Goal: Task Accomplishment & Management: Use online tool/utility

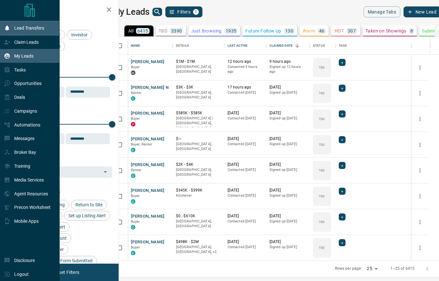
scroll to position [224, 317]
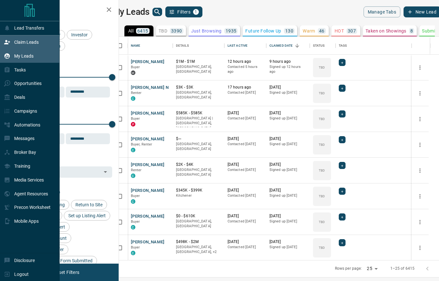
click at [24, 43] on p "Claim Leads" at bounding box center [26, 42] width 24 height 5
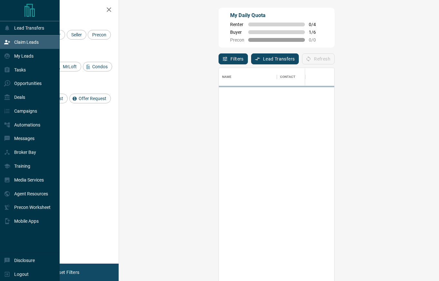
scroll to position [215, 306]
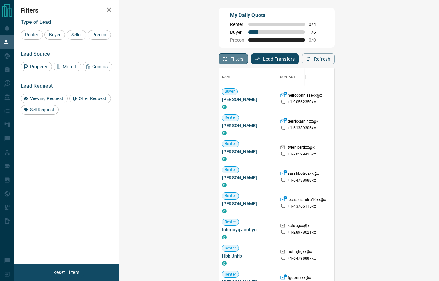
click at [218, 60] on button "Filters" at bounding box center [232, 58] width 29 height 11
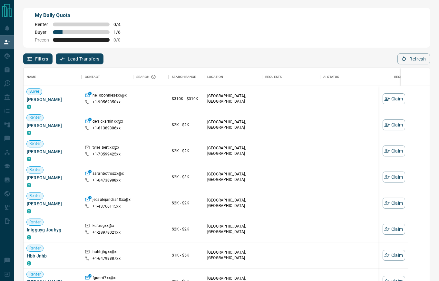
scroll to position [215, 406]
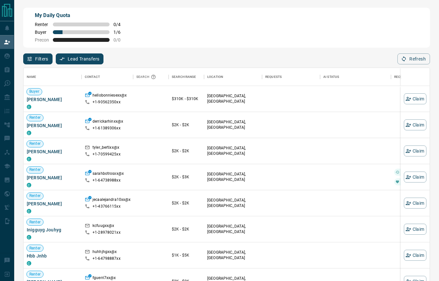
click at [50, 60] on button "Filters" at bounding box center [37, 58] width 29 height 11
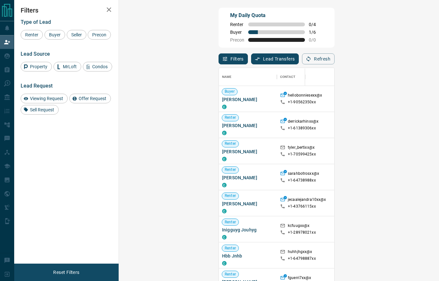
scroll to position [215, 306]
click at [251, 62] on button "Lead Transfers" at bounding box center [275, 58] width 48 height 11
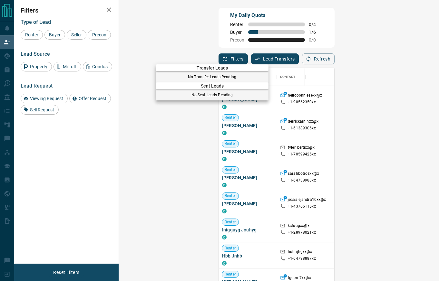
click at [183, 62] on div at bounding box center [219, 140] width 439 height 281
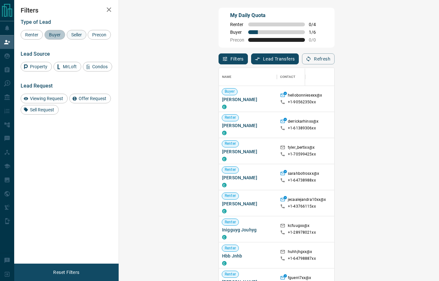
drag, startPoint x: 54, startPoint y: 37, endPoint x: 76, endPoint y: 35, distance: 22.3
click at [55, 37] on span "Buyer" at bounding box center [55, 34] width 16 height 5
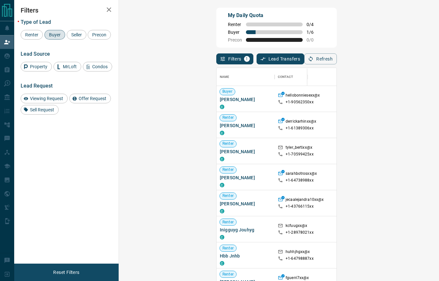
drag, startPoint x: 77, startPoint y: 35, endPoint x: 113, endPoint y: 42, distance: 36.8
click at [77, 35] on span "Seller" at bounding box center [76, 34] width 15 height 5
